Goal: Task Accomplishment & Management: Use online tool/utility

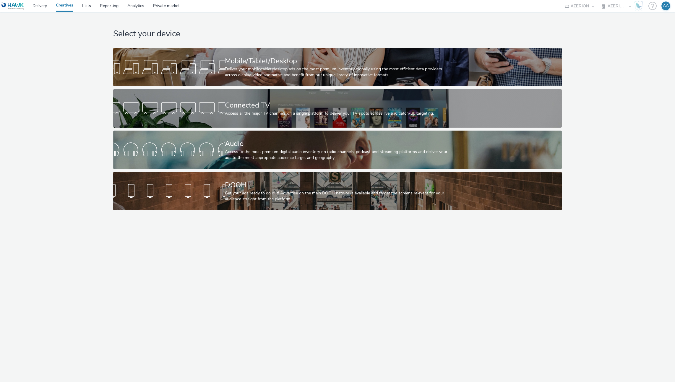
select select "ac009755-aa48-4799-8050-7a339a378eb8"
select select "79162ed7-0017-4339-93b0-3399b708648f"
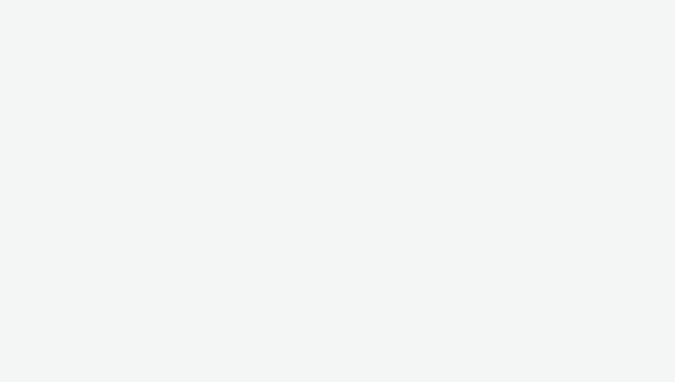
select select "ac009755-aa48-4799-8050-7a339a378eb8"
select select "79162ed7-0017-4339-93b0-3399b708648f"
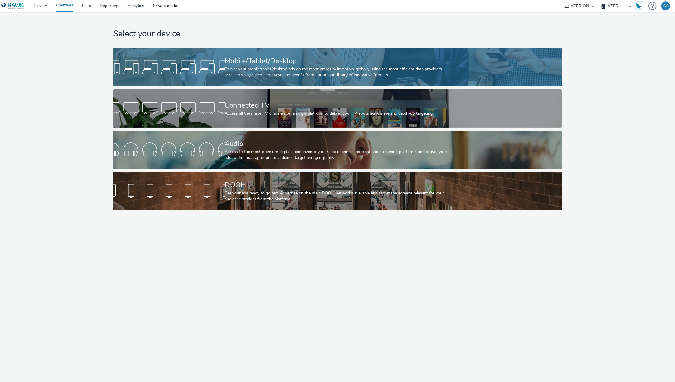
click at [259, 70] on div "Deliver your mobile/tablet/desktop ads on the most premium inventory globally u…" at bounding box center [336, 72] width 223 height 12
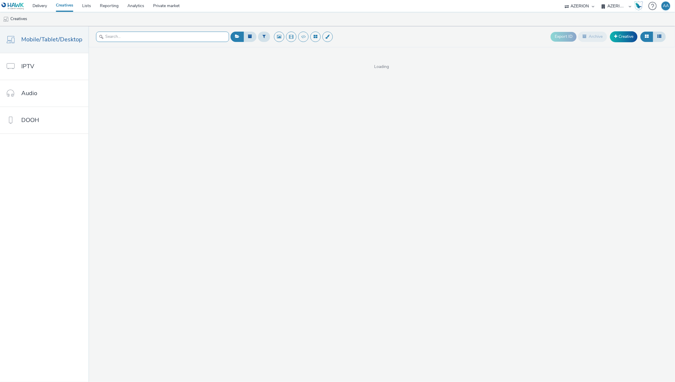
click at [117, 35] on input "text" at bounding box center [162, 37] width 133 height 10
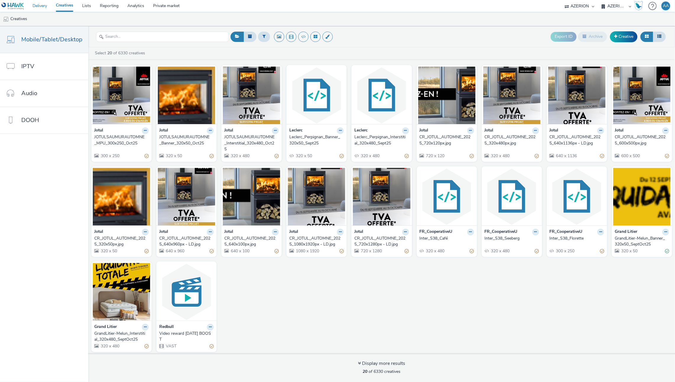
click at [41, 7] on link "Delivery" at bounding box center [39, 6] width 23 height 12
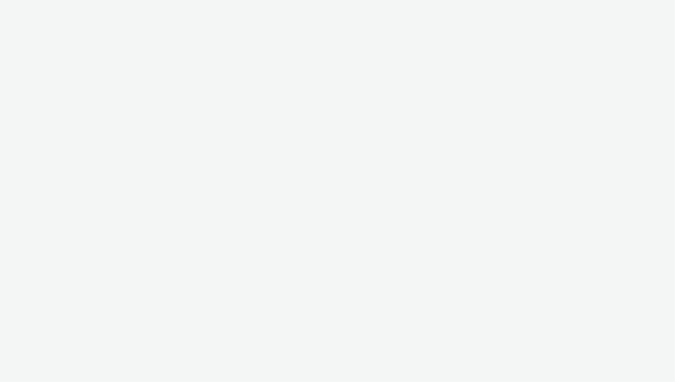
select select "ac009755-aa48-4799-8050-7a339a378eb8"
select select "79162ed7-0017-4339-93b0-3399b708648f"
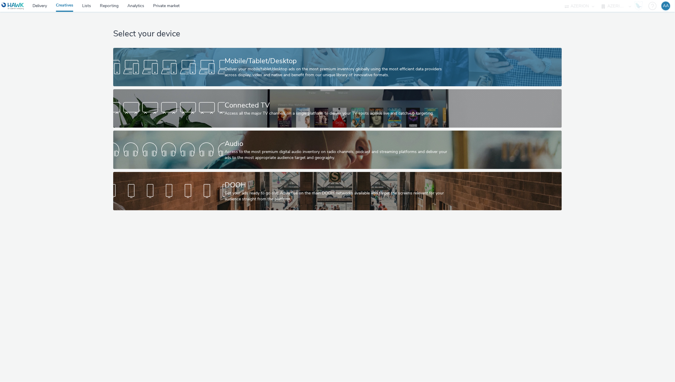
click at [255, 66] on div "Mobile/Tablet/Desktop" at bounding box center [336, 61] width 223 height 10
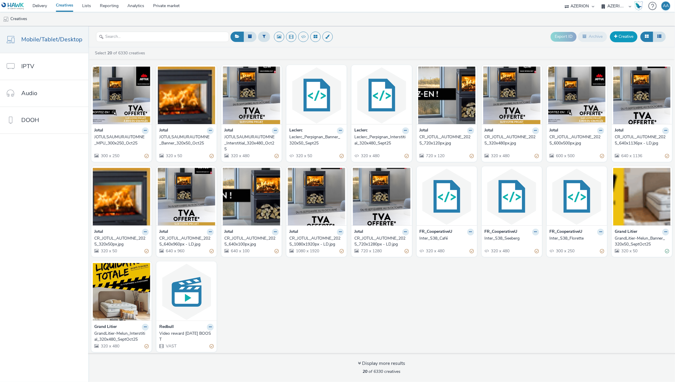
click at [629, 36] on link "Creative" at bounding box center [623, 36] width 27 height 11
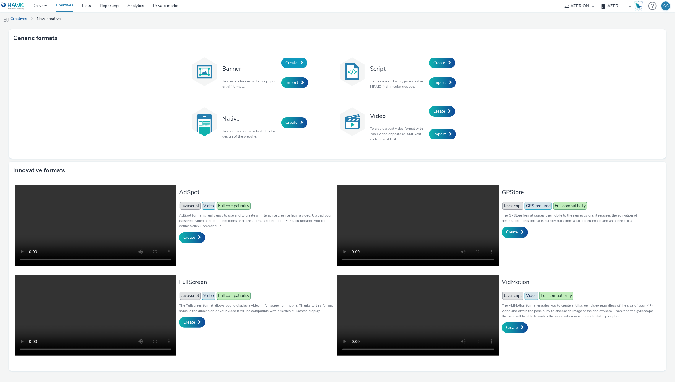
click at [289, 66] on link "Create" at bounding box center [294, 63] width 26 height 11
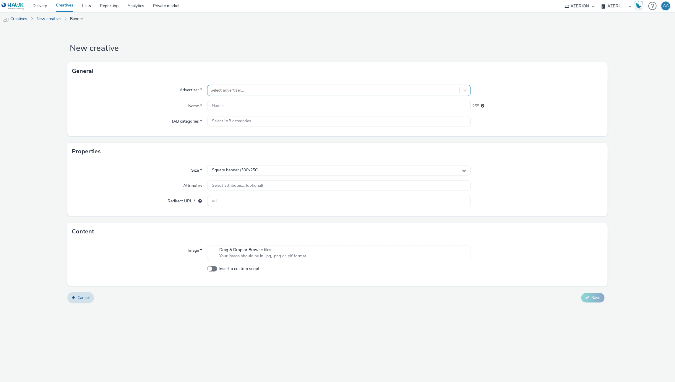
click at [233, 87] on div at bounding box center [333, 90] width 246 height 7
type input "jotul"
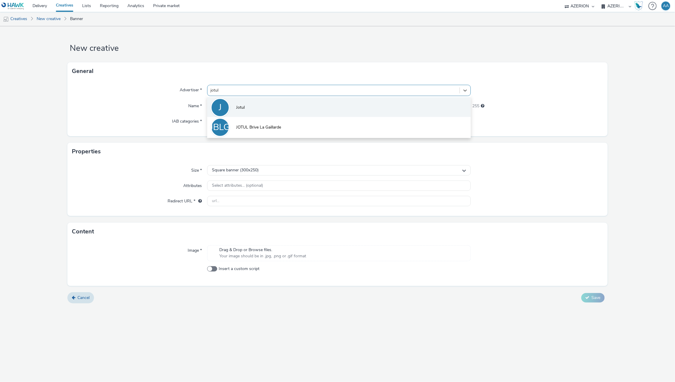
click at [248, 102] on li "J Jotul" at bounding box center [339, 107] width 264 height 20
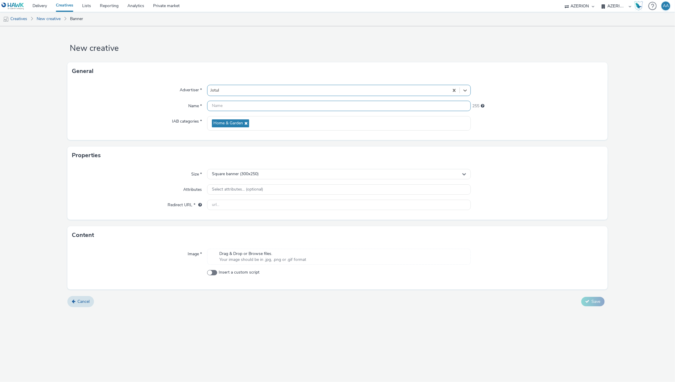
click at [248, 107] on input "text" at bounding box center [339, 106] width 264 height 10
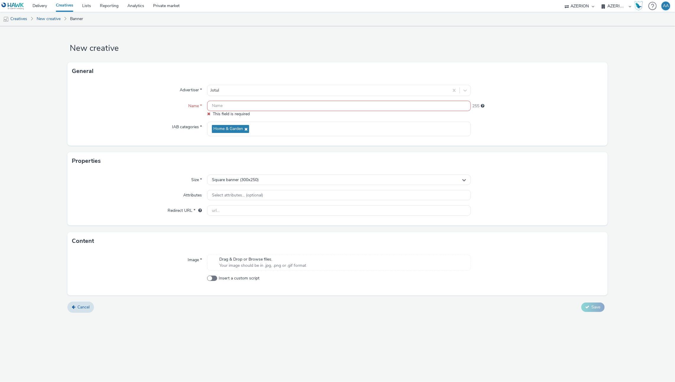
paste input "CR_JOTUL_AUTOMNE_2025_600x500px.jpg"
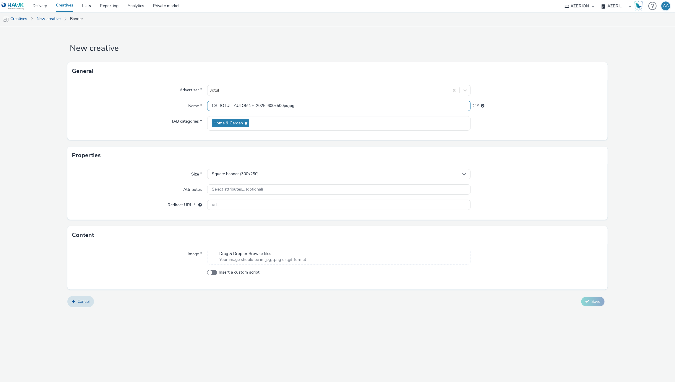
click at [276, 105] on input "CR_JOTUL_AUTOMNE_2025_600x500px.jpg" at bounding box center [339, 106] width 264 height 10
type input "CR_JOTUL_AUTOMNE_2025_300x250px.jpg"
click at [289, 207] on input "text" at bounding box center [339, 205] width 264 height 10
click at [618, 186] on form "New creative General Advertiser * Jotul Name * CR_JOTUL_AUTOMNE_2025_300x250px.…" at bounding box center [337, 168] width 675 height 285
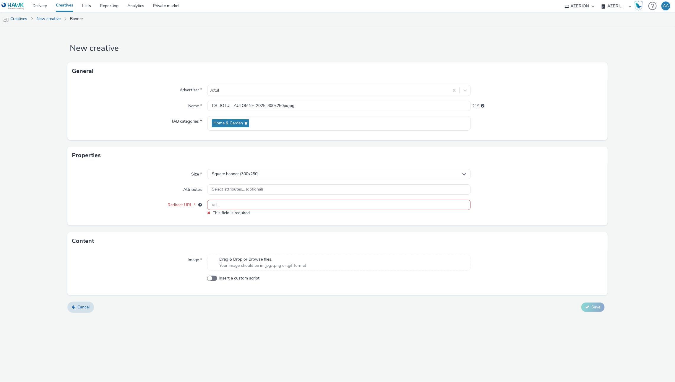
click at [231, 206] on input "text" at bounding box center [339, 205] width 264 height 10
paste input "https://magasin.jotul.fr/la-chapelle-des-fougeretz/"
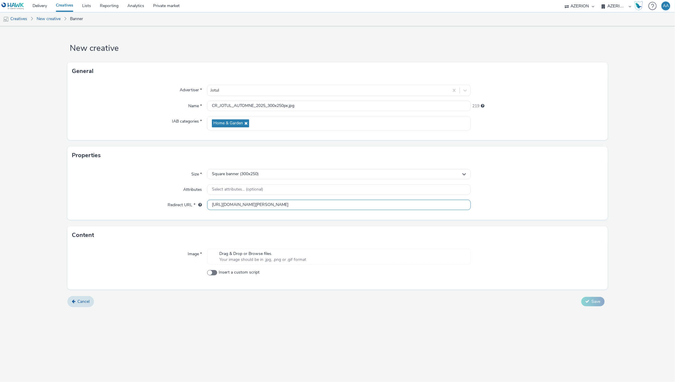
type input "https://magasin.jotul.fr/la-chapelle-des-fougeretz/"
click at [559, 198] on div "Size * Square banner (300x250) Attributes Select attributes... (optional) Redir…" at bounding box center [337, 192] width 540 height 56
click at [262, 255] on span "Drag & Drop or Browse files." at bounding box center [262, 254] width 87 height 6
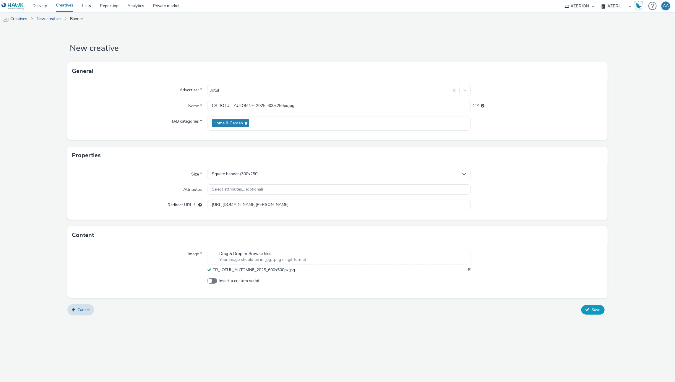
click at [597, 310] on span "Save" at bounding box center [595, 310] width 9 height 6
